Goal: Contribute content: Add original content to the website for others to see

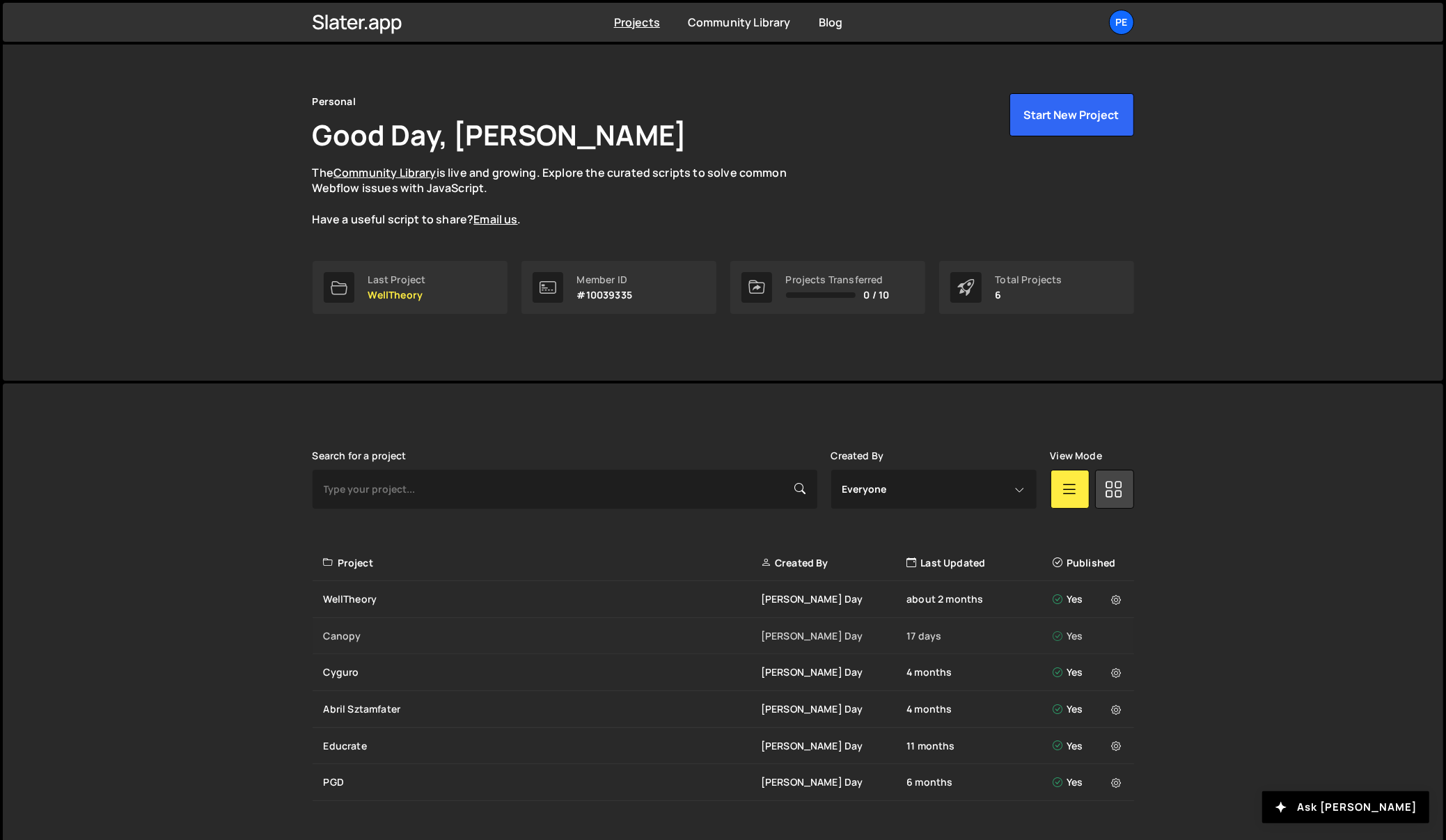
scroll to position [48, 0]
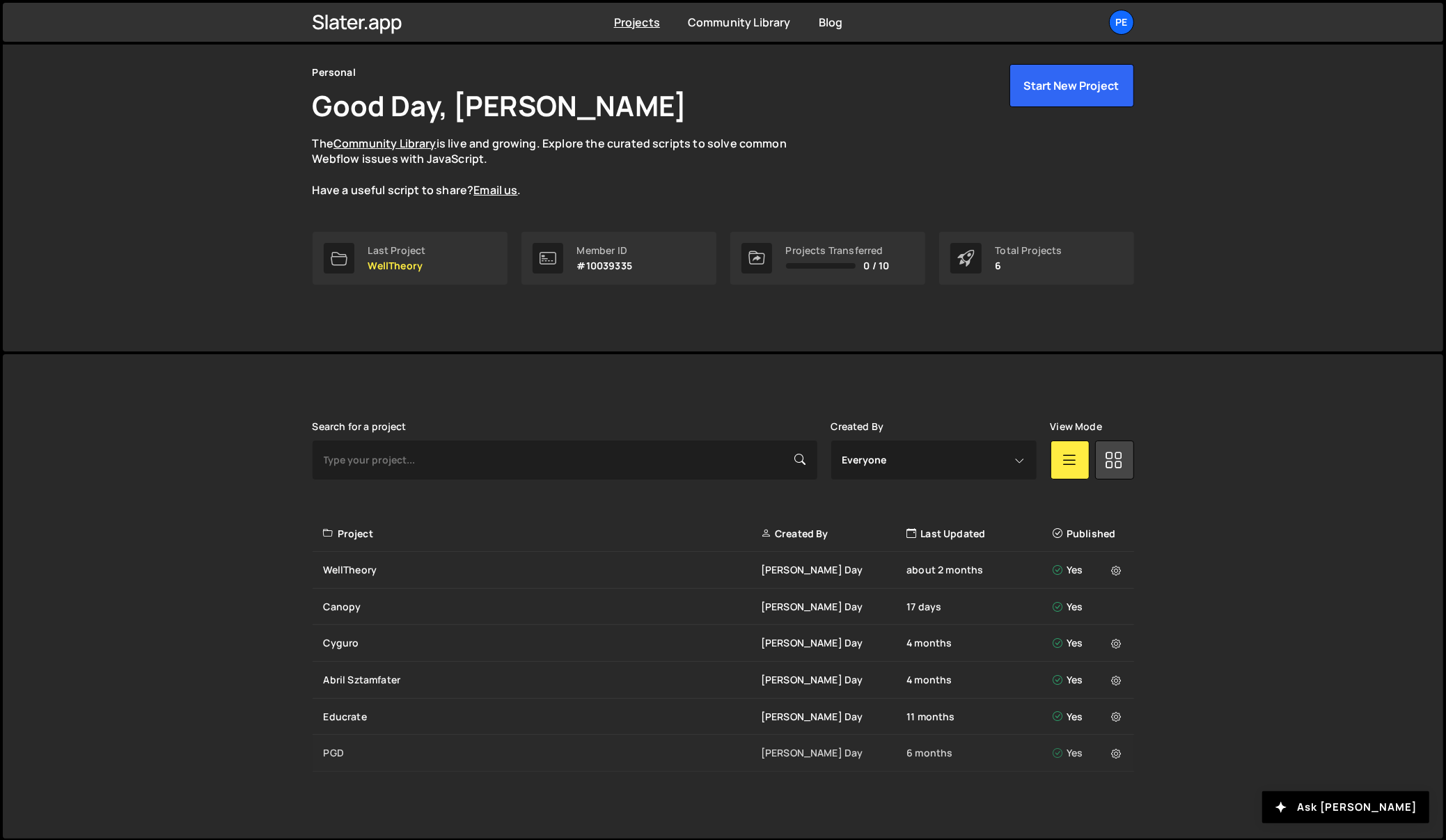
click at [342, 749] on div "PGD" at bounding box center [542, 753] width 438 height 14
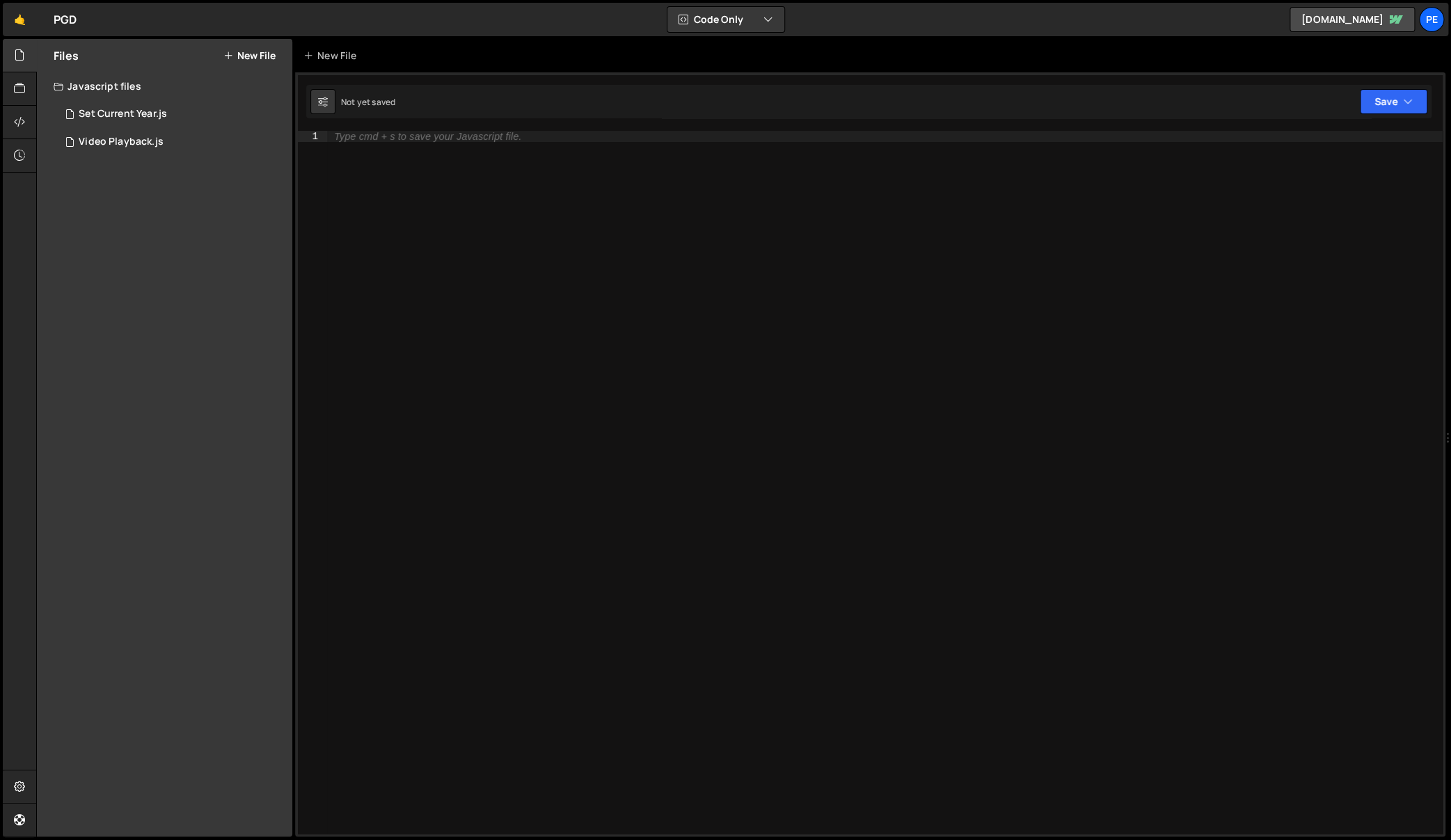
drag, startPoint x: 274, startPoint y: 46, endPoint x: 263, endPoint y: 53, distance: 13.0
click at [274, 46] on div "Files New File" at bounding box center [164, 55] width 256 height 33
click at [260, 53] on button "New File" at bounding box center [249, 55] width 52 height 11
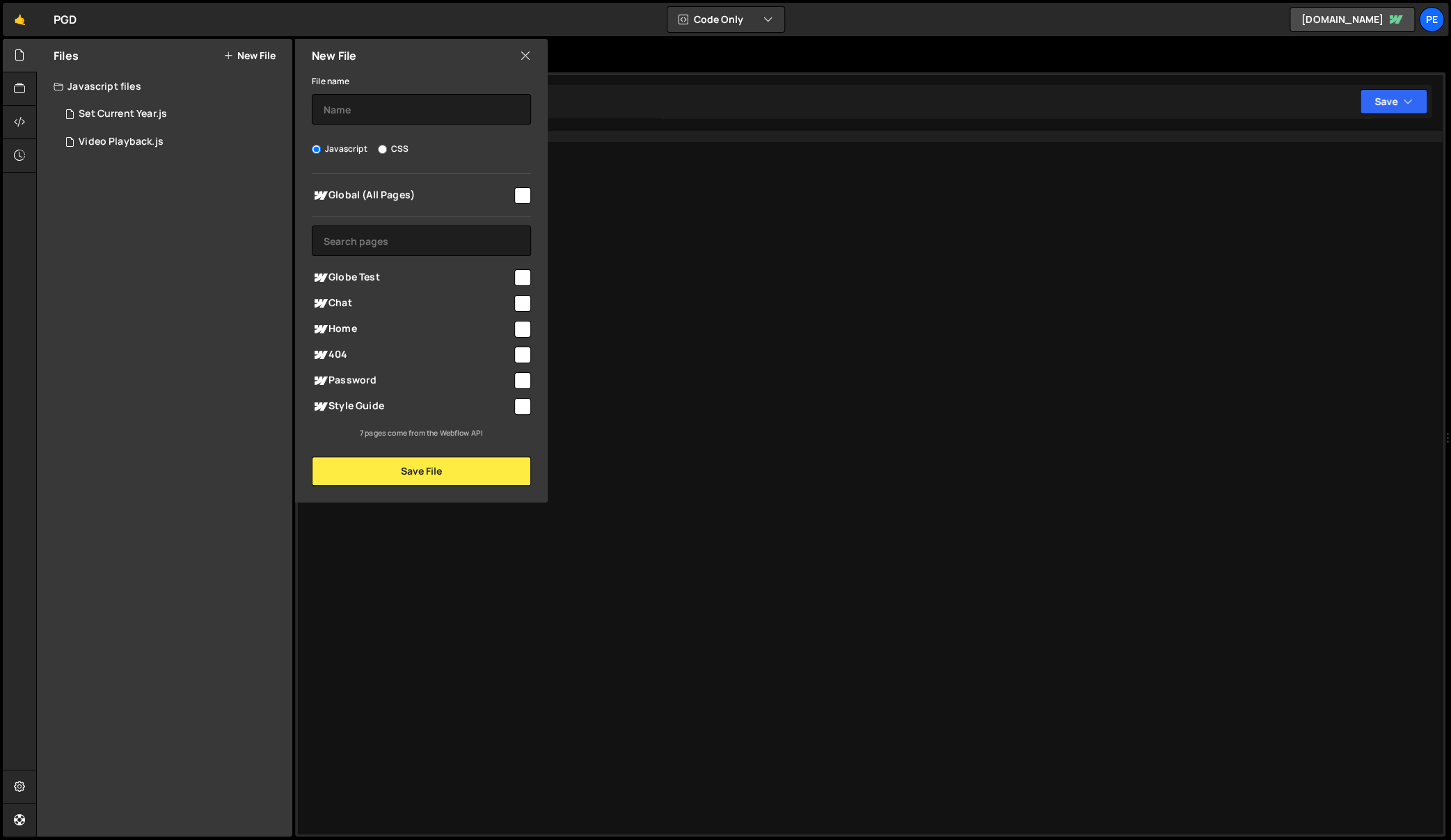
click at [387, 148] on label "CSS" at bounding box center [393, 149] width 31 height 14
click at [387, 148] on input "CSS" at bounding box center [382, 149] width 9 height 9
radio input "true"
click at [360, 244] on input "text" at bounding box center [421, 240] width 219 height 31
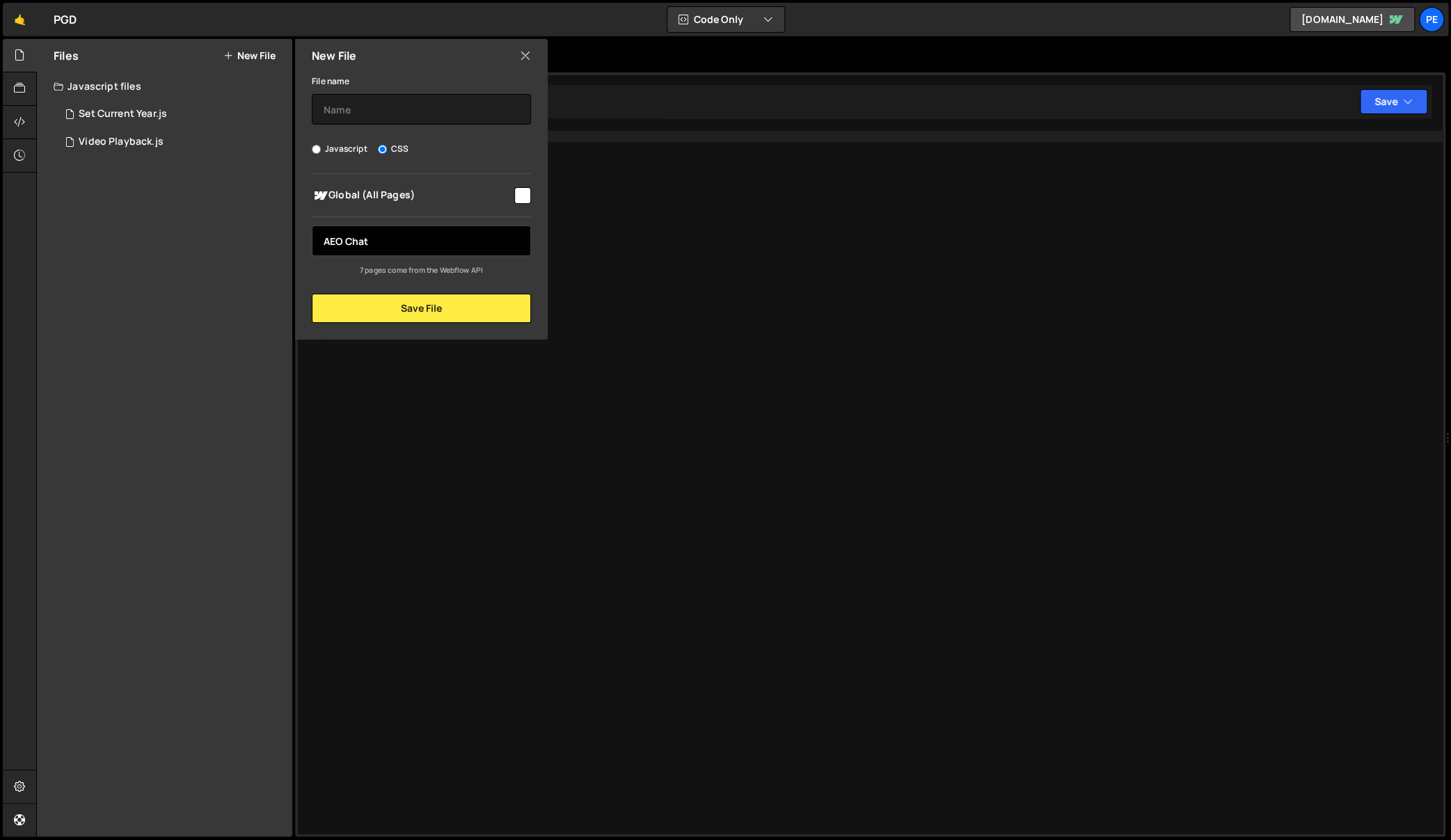
type input "AEO Chat"
click at [522, 195] on input "checkbox" at bounding box center [522, 195] width 17 height 17
checkbox input "true"
click at [456, 322] on div "New File File name Javascript CSS Global (All Pages)" at bounding box center [420, 189] width 256 height 301
click at [460, 310] on button "Save File" at bounding box center [421, 308] width 219 height 29
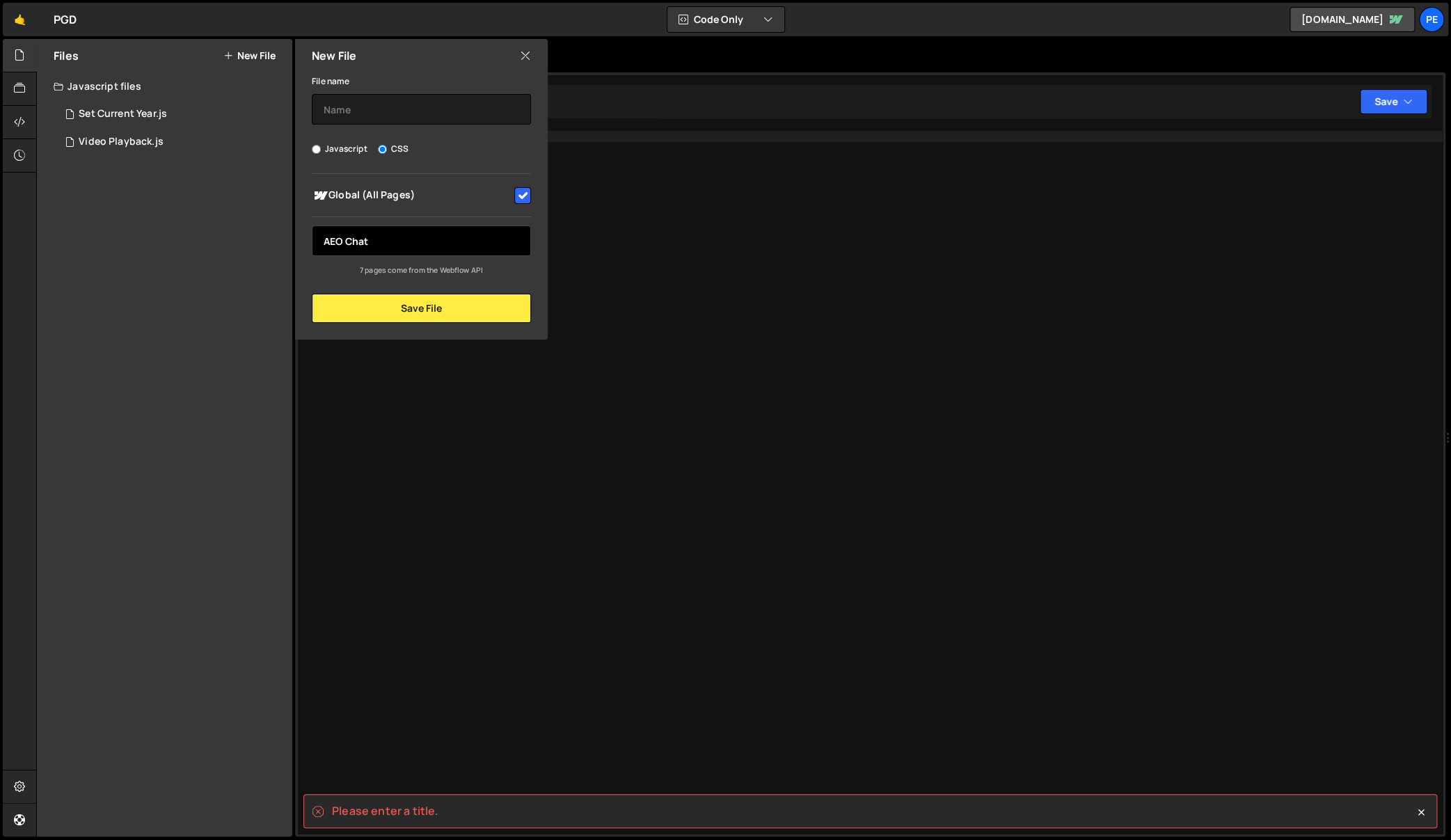
click at [386, 240] on input "AEO Chat" at bounding box center [421, 240] width 219 height 31
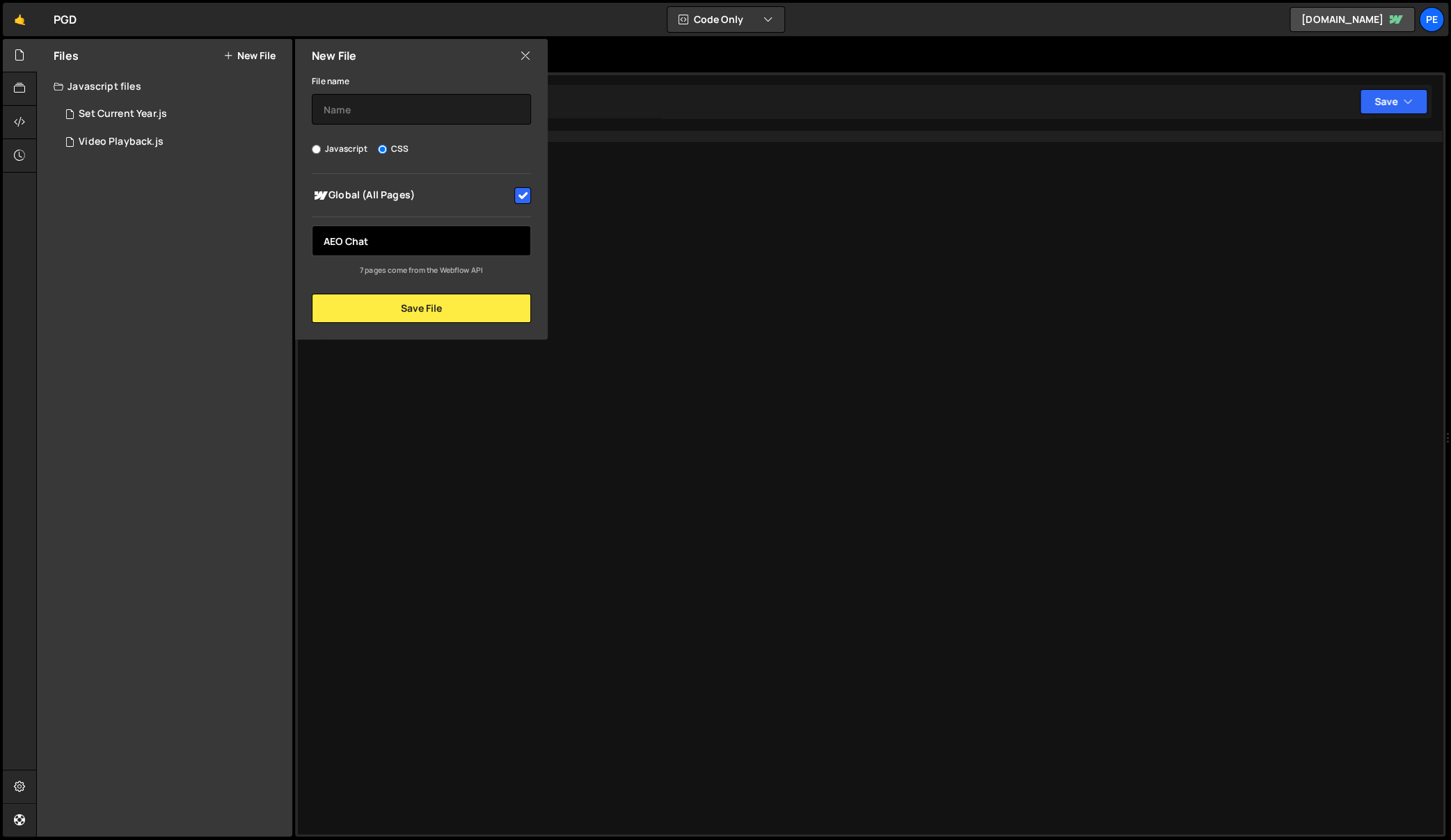
click at [386, 240] on input "AEO Chat" at bounding box center [421, 240] width 219 height 31
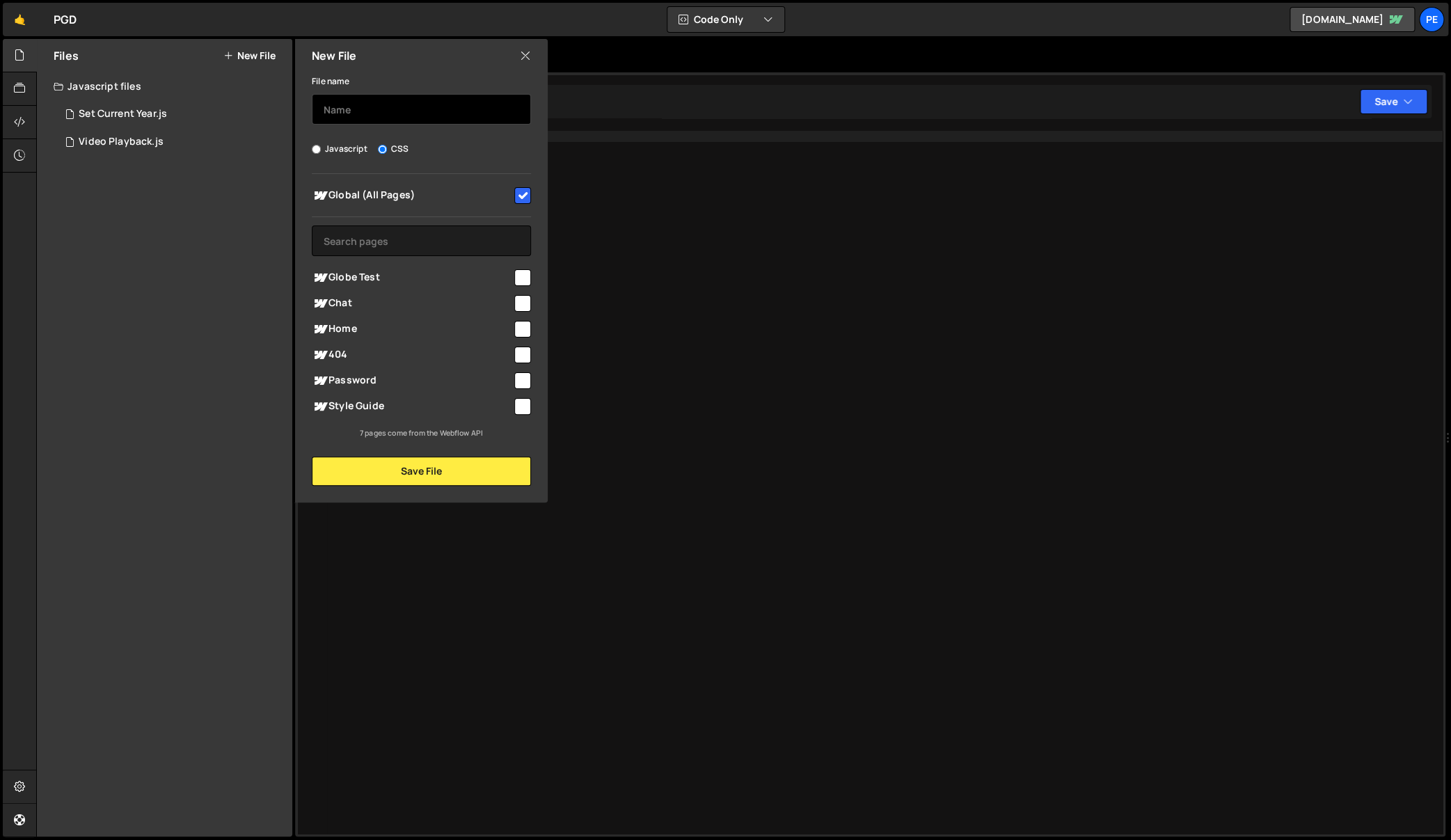
click at [391, 97] on input "text" at bounding box center [421, 110] width 219 height 31
type input "AEO Styles"
click at [413, 468] on button "Save File" at bounding box center [421, 471] width 219 height 29
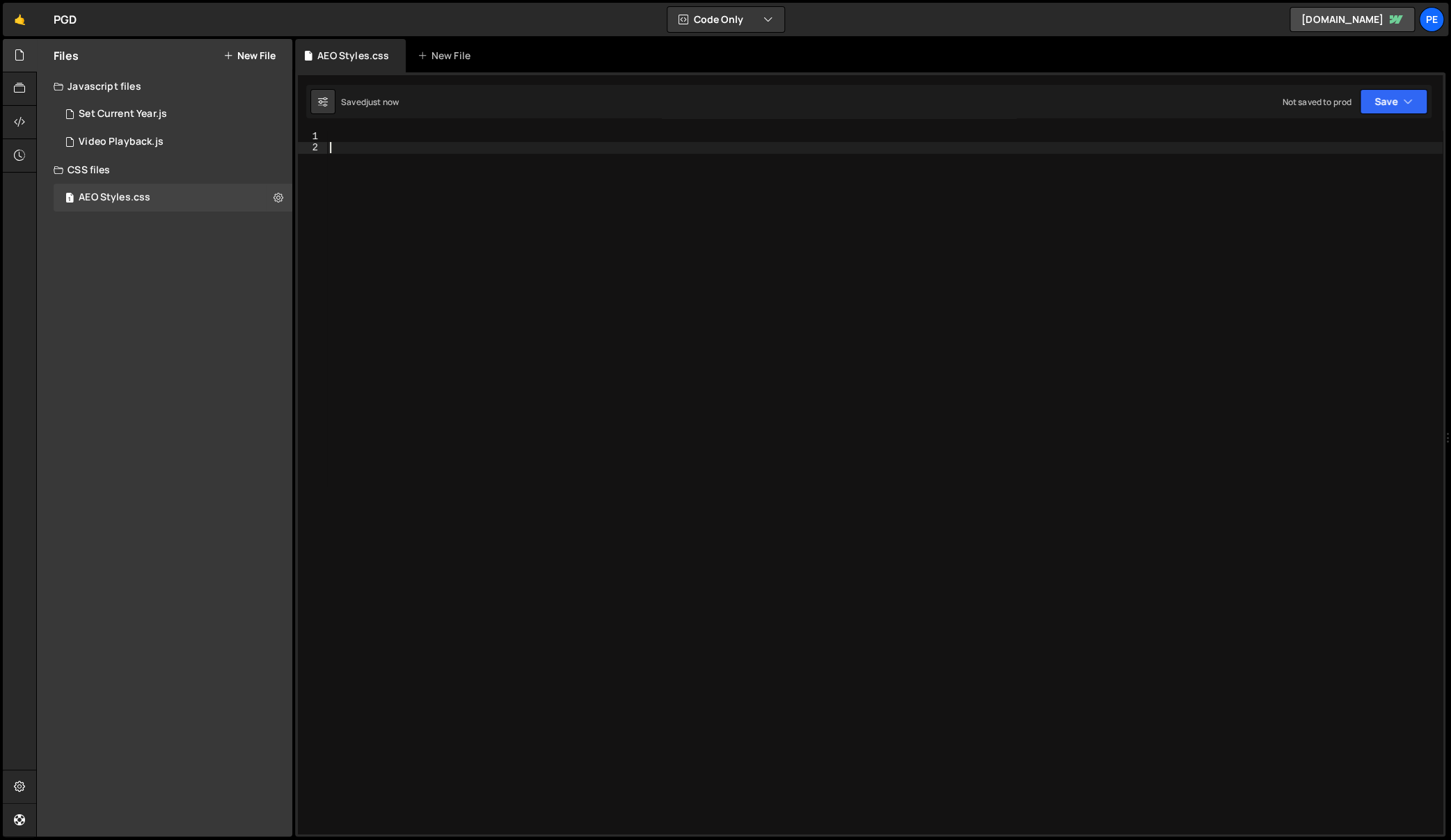
click at [490, 222] on div at bounding box center [884, 493] width 1115 height 726
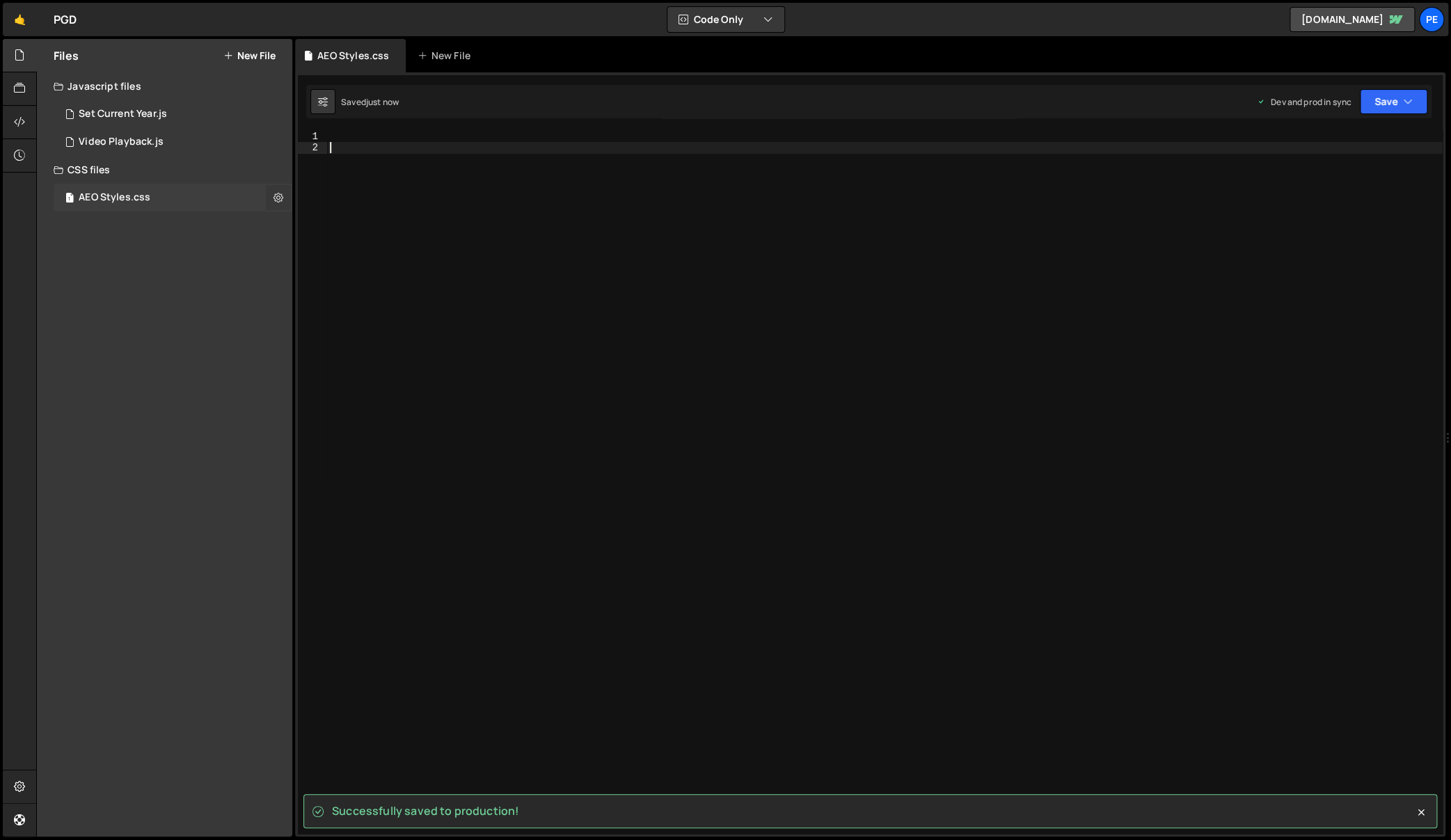
click at [277, 202] on icon at bounding box center [278, 197] width 9 height 14
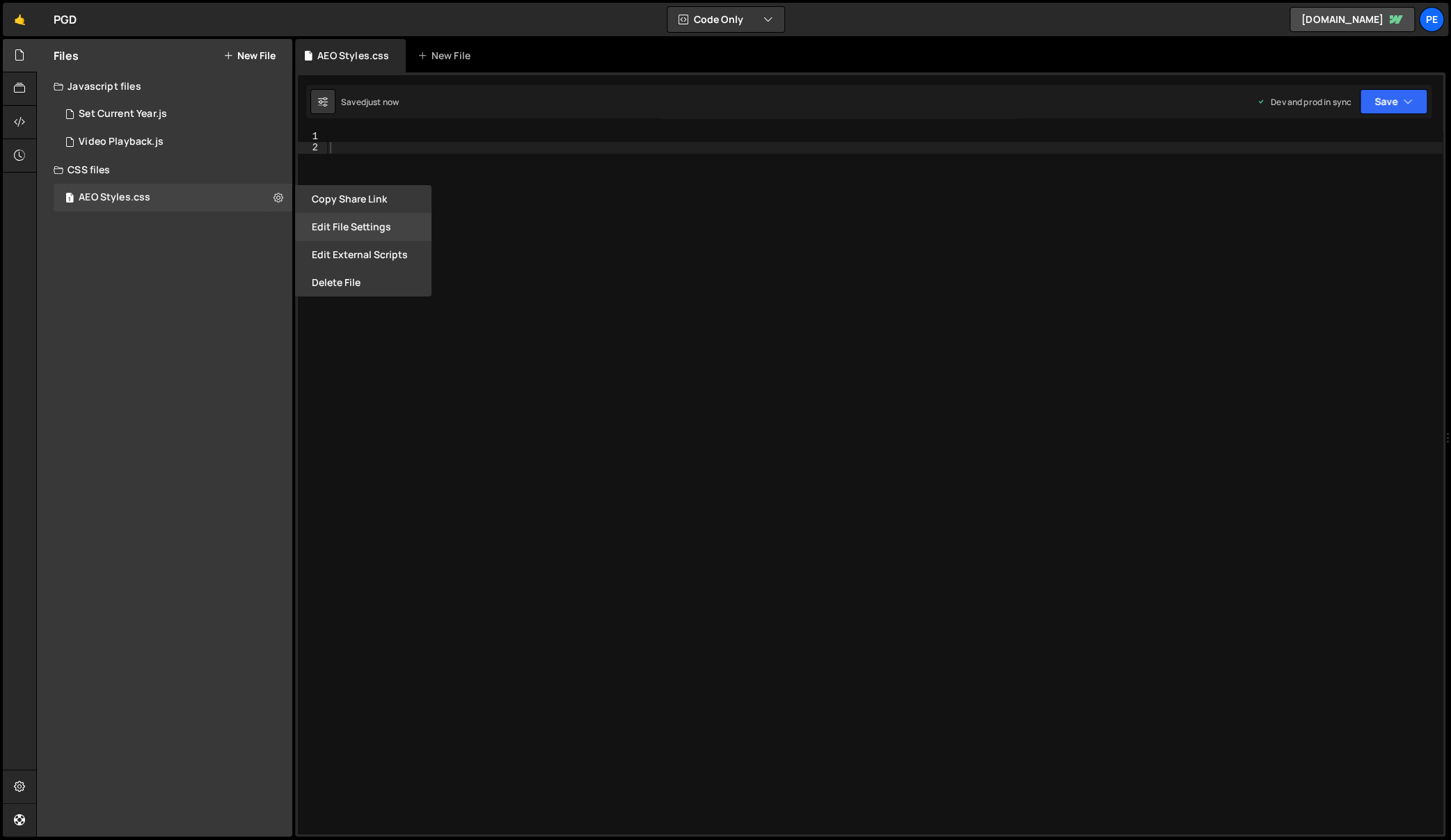
click at [383, 222] on button "Edit File Settings" at bounding box center [363, 227] width 137 height 28
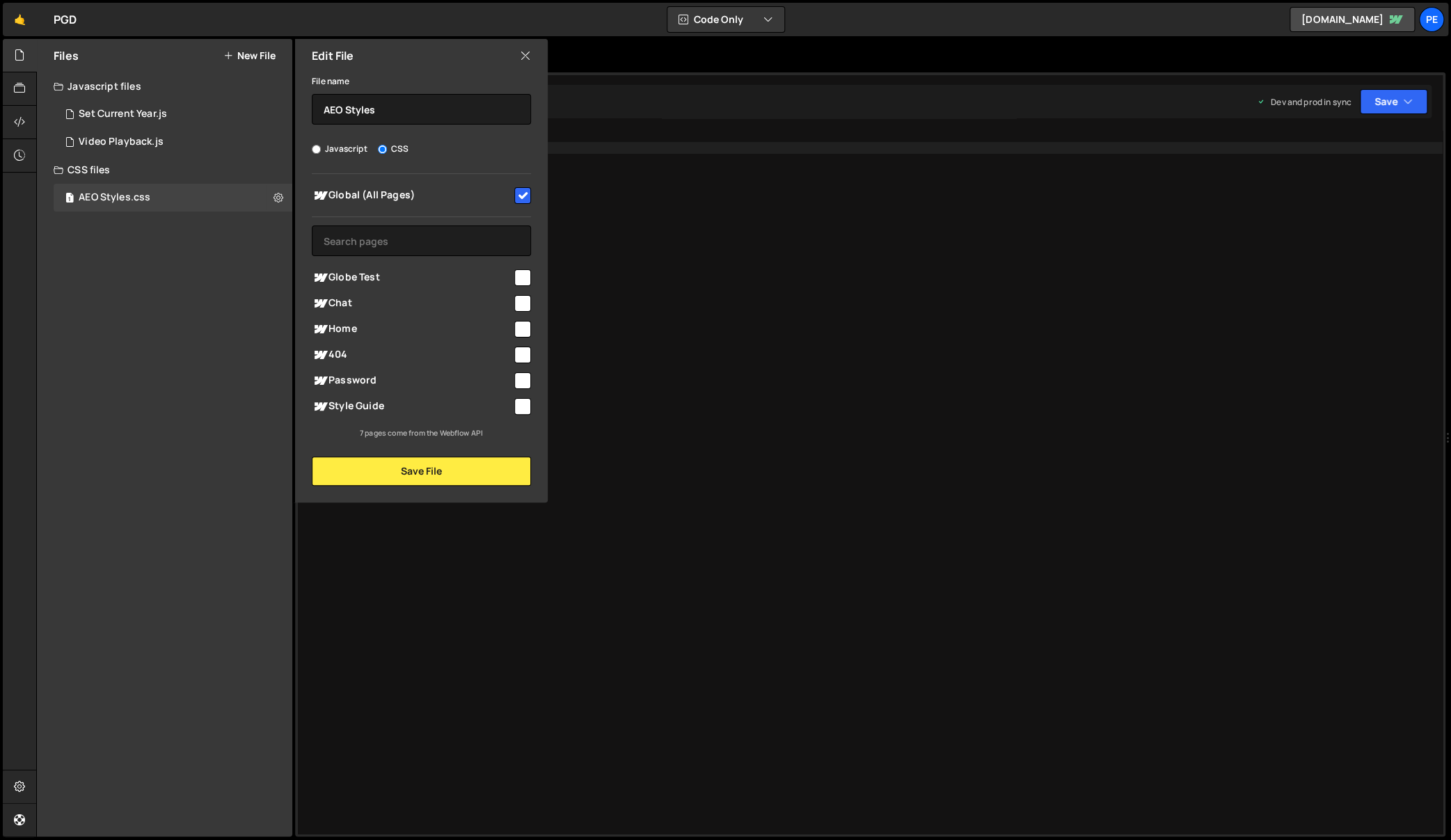
click at [521, 64] on div "Edit File" at bounding box center [421, 55] width 252 height 33
click at [518, 53] on div "Edit File" at bounding box center [421, 55] width 252 height 33
click at [522, 55] on icon at bounding box center [525, 56] width 11 height 15
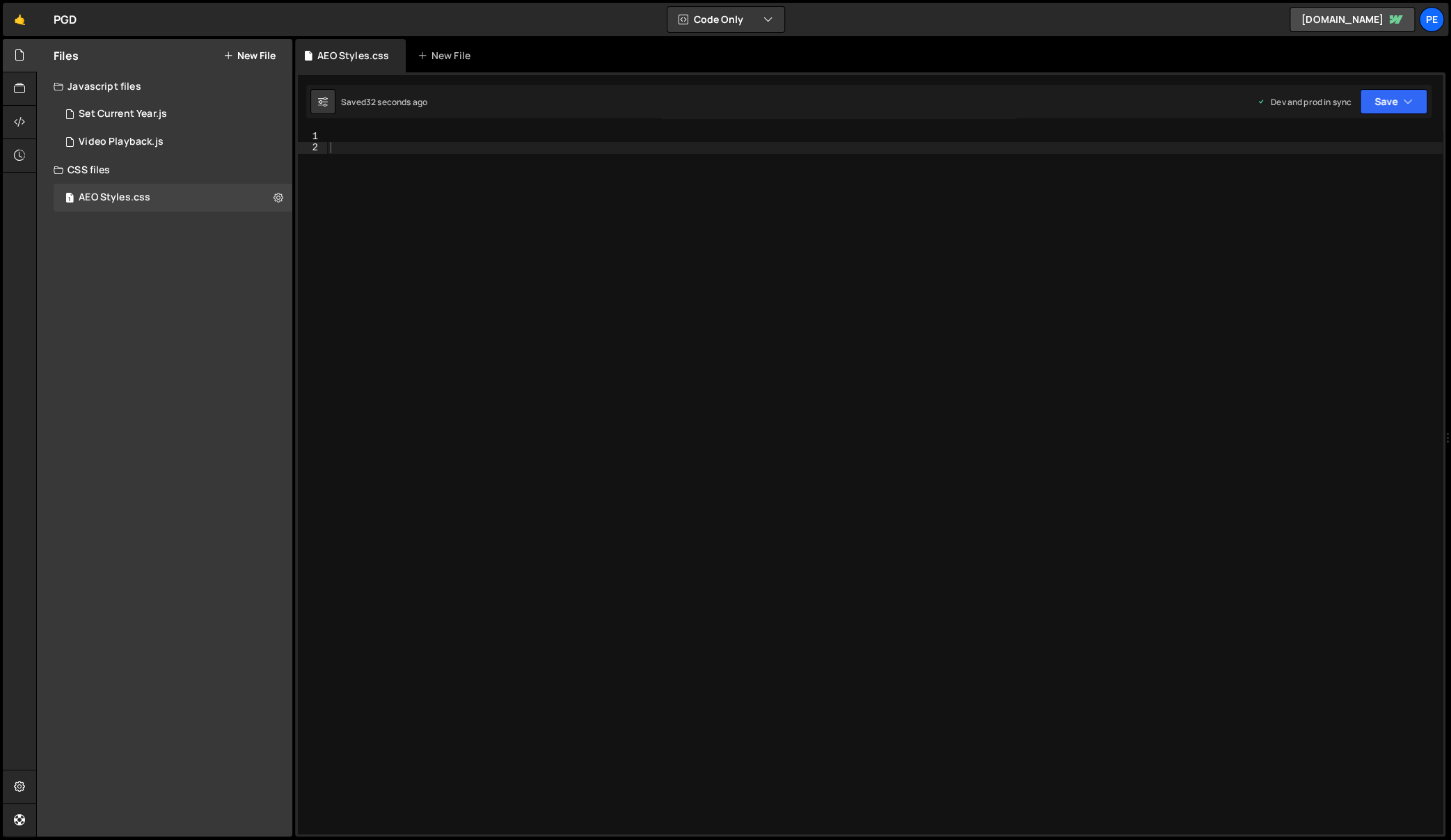
drag, startPoint x: 715, startPoint y: 263, endPoint x: 701, endPoint y: 244, distance: 23.6
click at [715, 263] on div at bounding box center [884, 493] width 1115 height 726
click at [627, 162] on div at bounding box center [884, 493] width 1115 height 726
type textarea ".test-style {}"
type textarea "}"
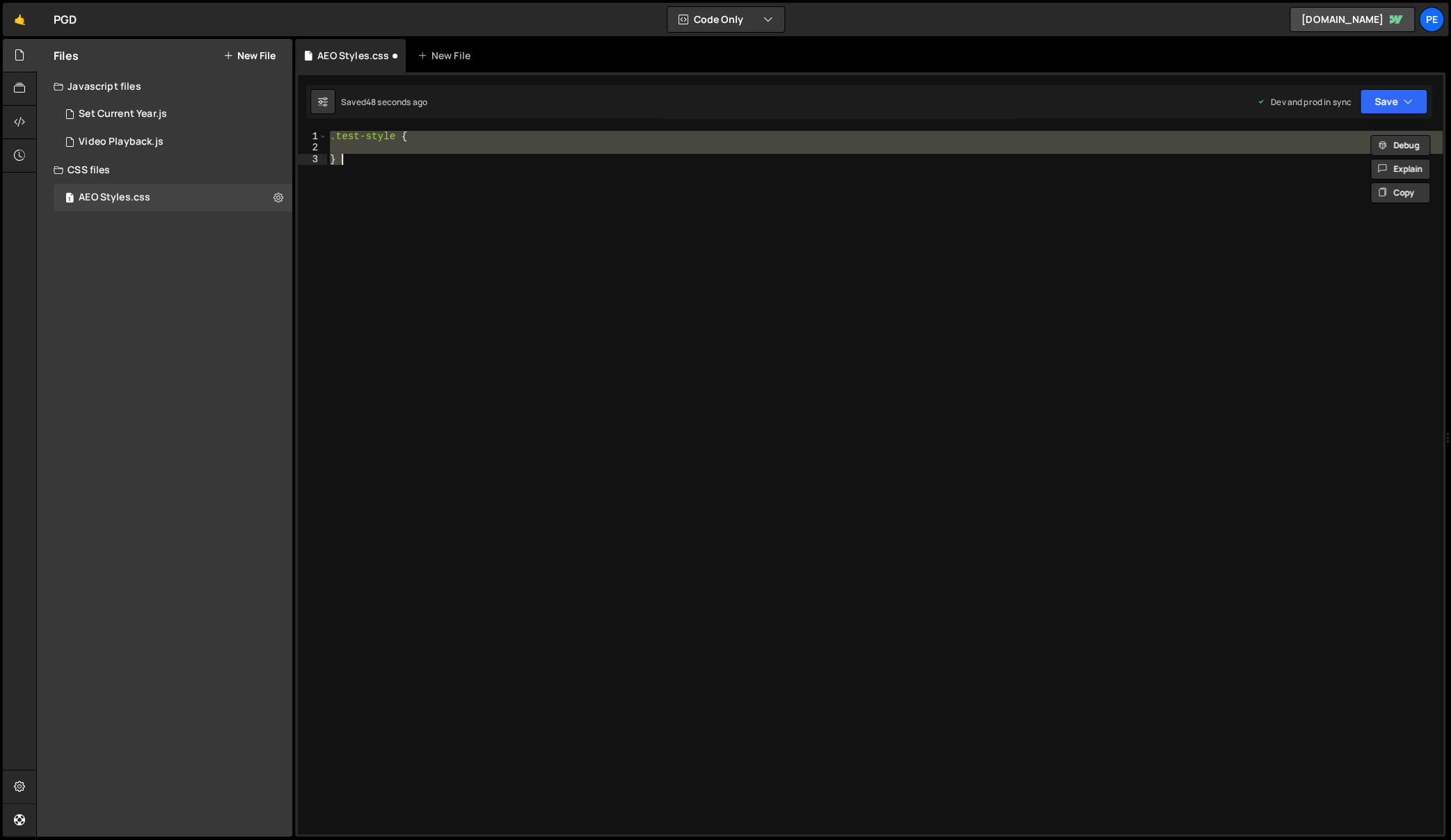
type textarea ".test-style {"
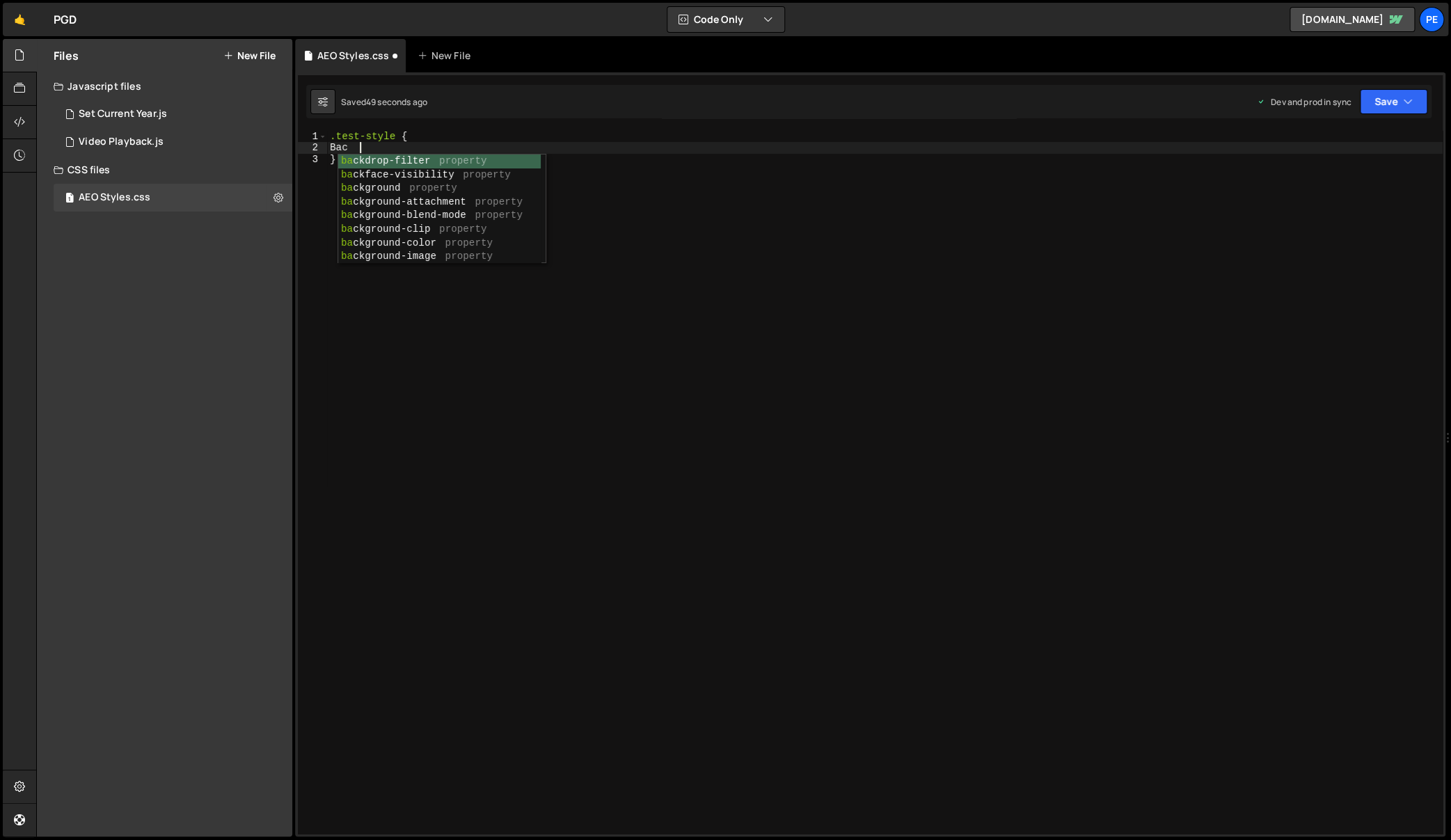
scroll to position [0, 1]
type textarea "B"
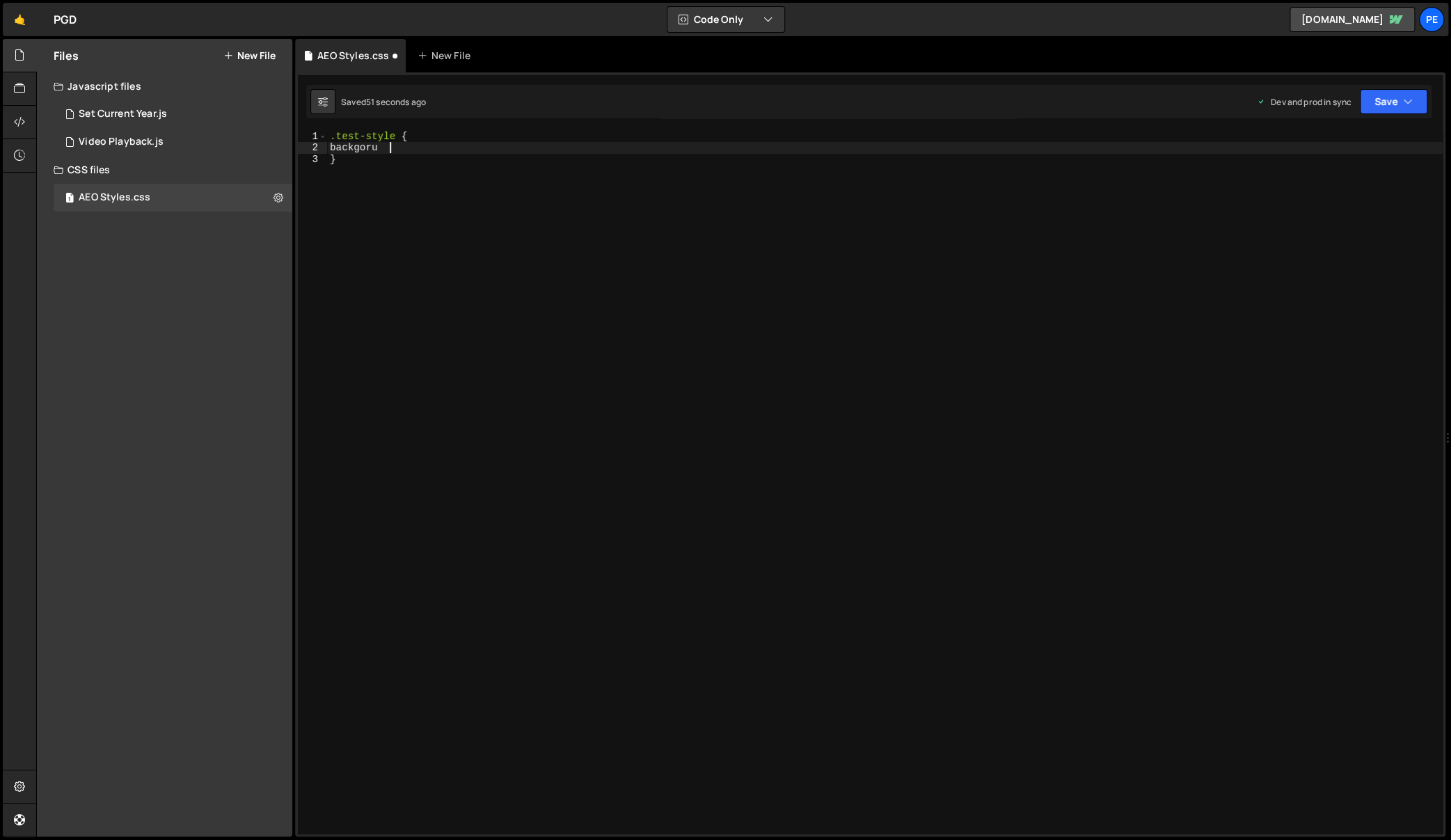
type textarea "backgorun"
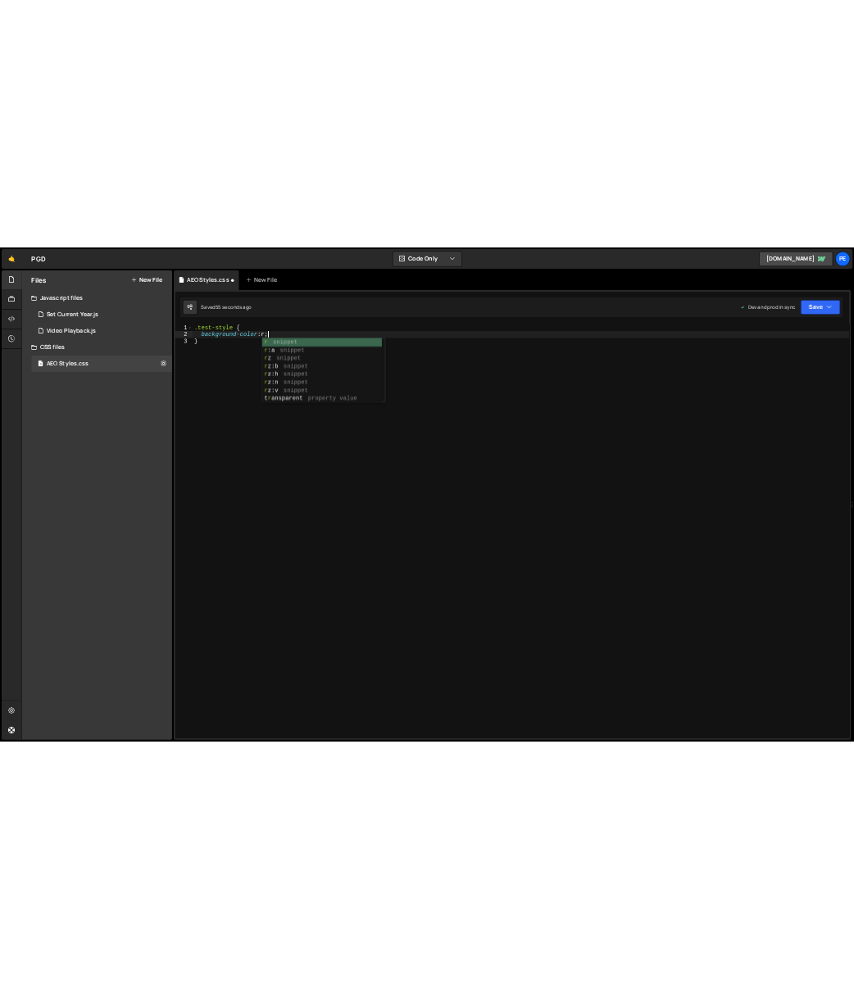
scroll to position [0, 10]
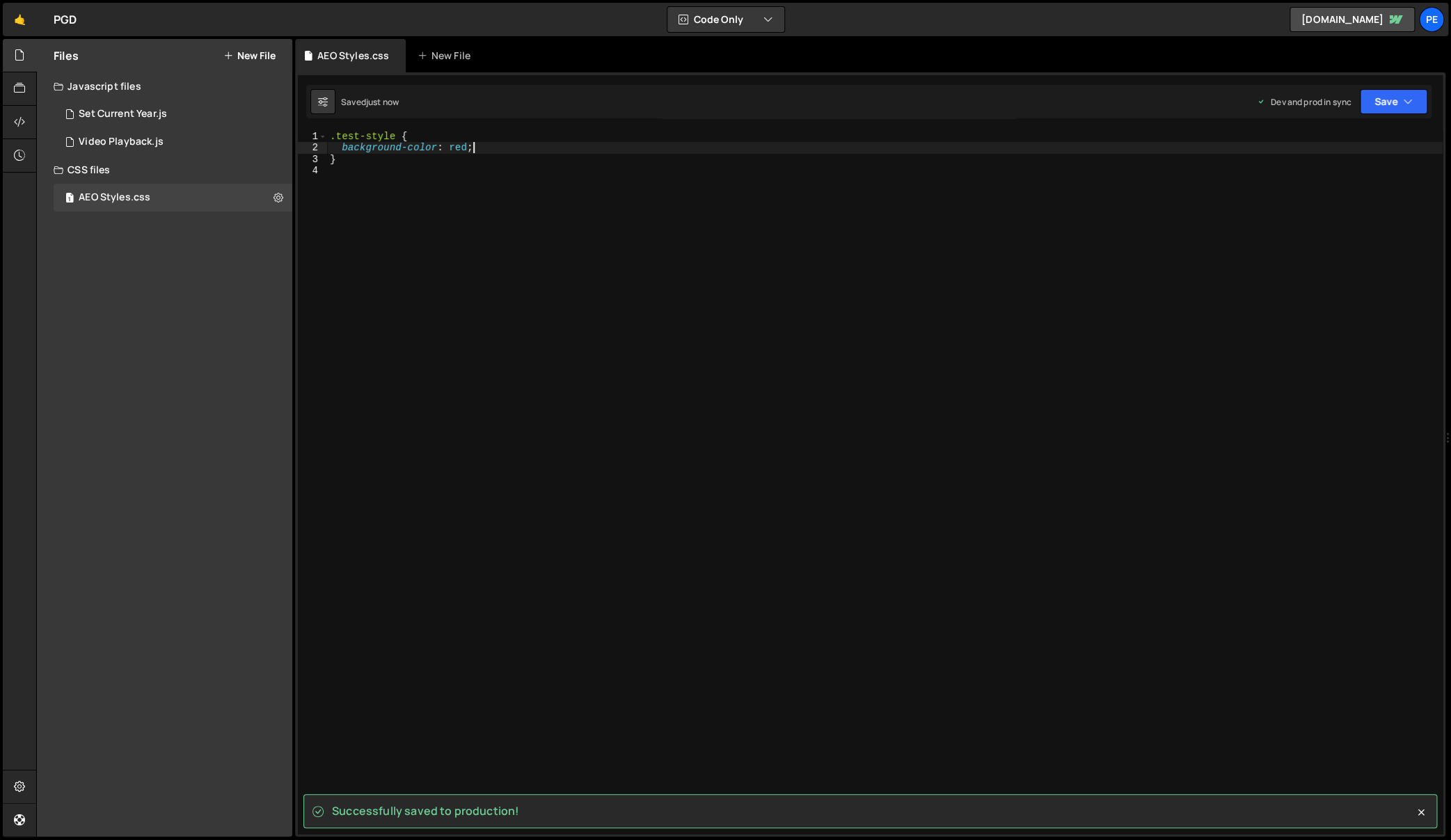
type textarea "background-color: red;"
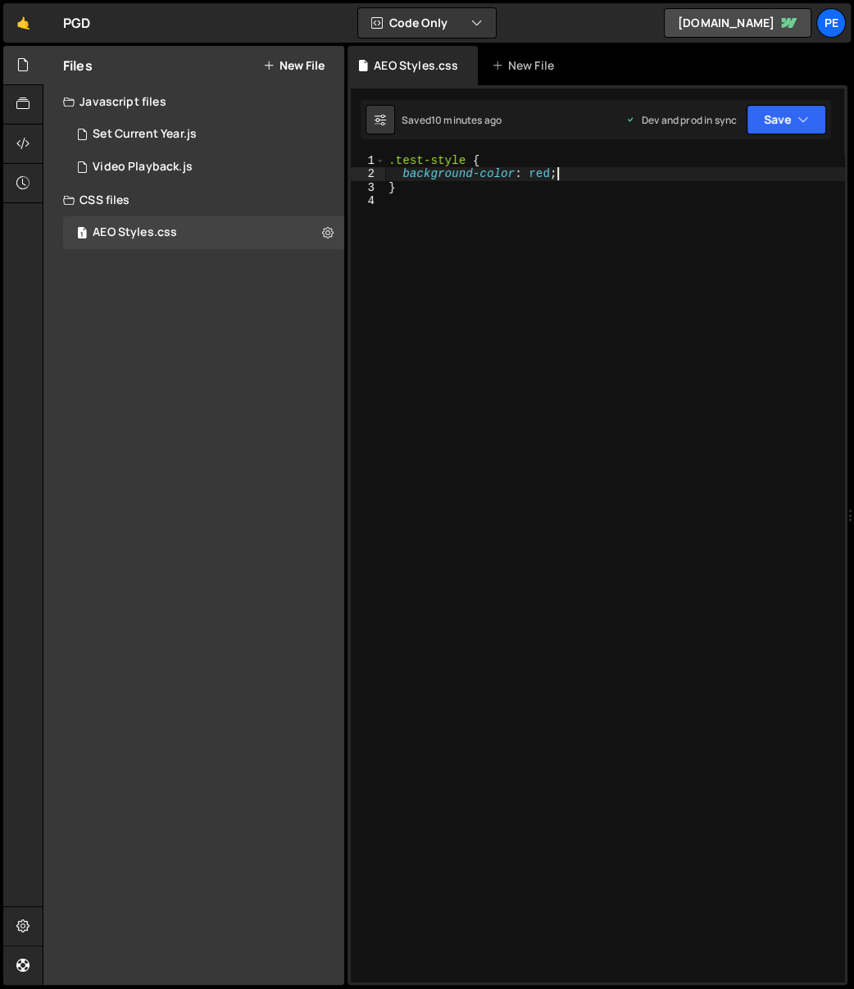
click at [175, 396] on div "Files New File Javascript files 1 Set Current Year.js 0 1 Video Playback.js 0 C…" at bounding box center [193, 515] width 301 height 939
drag, startPoint x: 460, startPoint y: 283, endPoint x: 152, endPoint y: 328, distance: 310.4
click at [460, 283] on div ".test-style { background-color : red ; }" at bounding box center [615, 581] width 460 height 855
